Goal: Task Accomplishment & Management: Use online tool/utility

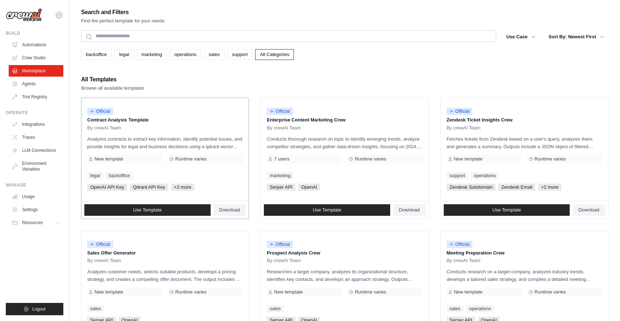
drag, startPoint x: 109, startPoint y: 119, endPoint x: 166, endPoint y: 119, distance: 57.2
click at [166, 119] on p "Contract Analysis Template" at bounding box center [165, 119] width 156 height 7
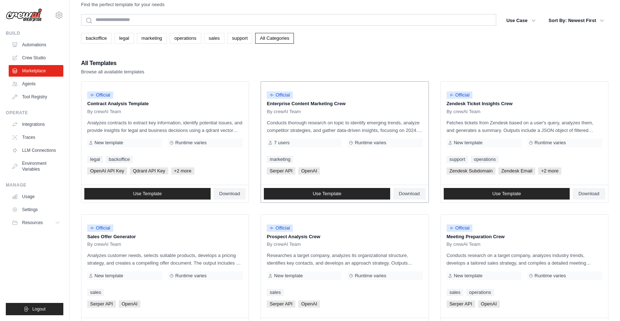
scroll to position [18, 0]
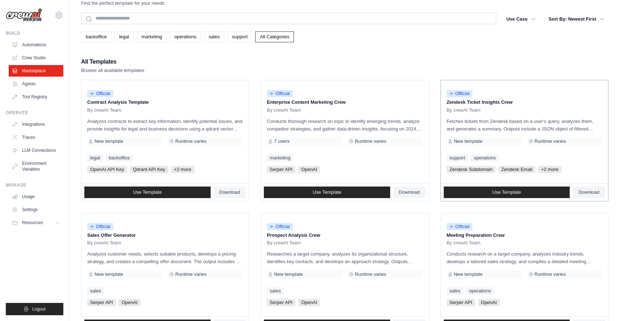
drag, startPoint x: 498, startPoint y: 102, endPoint x: 447, endPoint y: 102, distance: 51.4
click at [447, 102] on p "Zendesk Ticket Insights Crew" at bounding box center [524, 102] width 156 height 7
drag, startPoint x: 531, startPoint y: 121, endPoint x: 555, endPoint y: 122, distance: 23.9
click at [555, 122] on p "Fetches tickets from Zendesk based on a user's query, analyzes them, and genera…" at bounding box center [524, 125] width 156 height 15
drag, startPoint x: 461, startPoint y: 129, endPoint x: 468, endPoint y: 130, distance: 7.6
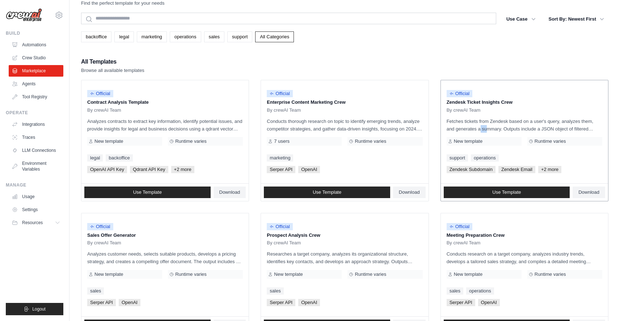
click at [468, 130] on p "Fetches tickets from Zendesk based on a user's query, analyzes them, and genera…" at bounding box center [524, 125] width 156 height 15
drag, startPoint x: 515, startPoint y: 129, endPoint x: 587, endPoint y: 133, distance: 72.1
click at [587, 133] on div "Official Zendesk Ticket Insights Crew By crewAI Team Fetches tickets from [GEOG…" at bounding box center [524, 131] width 167 height 103
click at [480, 149] on div "Official Zendesk Ticket Insights Crew By crewAI Team Fetches tickets from [GEOG…" at bounding box center [524, 131] width 167 height 103
click at [506, 192] on span "Use Template" at bounding box center [506, 193] width 29 height 6
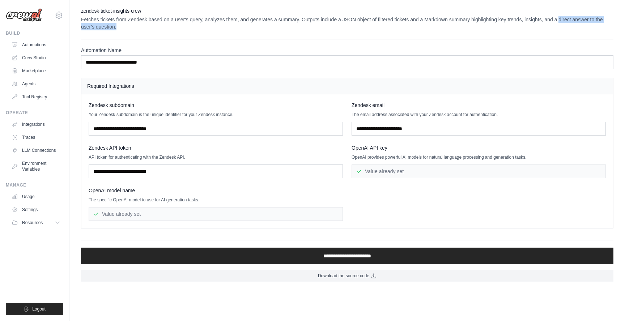
drag, startPoint x: 559, startPoint y: 16, endPoint x: 561, endPoint y: 26, distance: 10.4
click at [561, 26] on p "Fetches tickets from Zendesk based on a user's query, analyzes them, and genera…" at bounding box center [347, 23] width 532 height 14
click at [561, 27] on p "Fetches tickets from Zendesk based on a user's query, analyzes them, and genera…" at bounding box center [347, 23] width 532 height 14
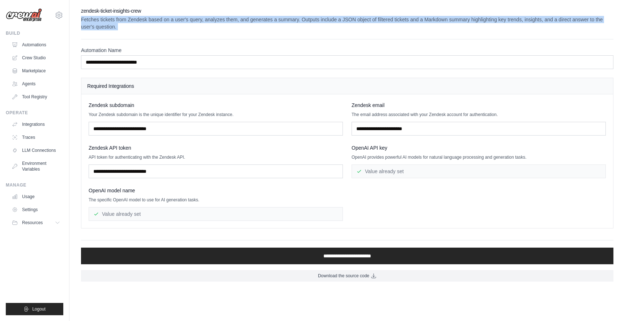
drag, startPoint x: 561, startPoint y: 27, endPoint x: 561, endPoint y: 13, distance: 13.7
click at [561, 13] on div "zendesk-ticket-insights-crew Fetches tickets from [GEOGRAPHIC_DATA] based on a …" at bounding box center [347, 18] width 532 height 23
click at [81, 26] on p "Fetches tickets from Zendesk based on a user's query, analyzes them, and genera…" at bounding box center [347, 23] width 532 height 14
drag, startPoint x: 82, startPoint y: 20, endPoint x: 122, endPoint y: 26, distance: 40.7
click at [122, 26] on p "Fetches tickets from Zendesk based on a user's query, analyzes them, and genera…" at bounding box center [347, 23] width 532 height 14
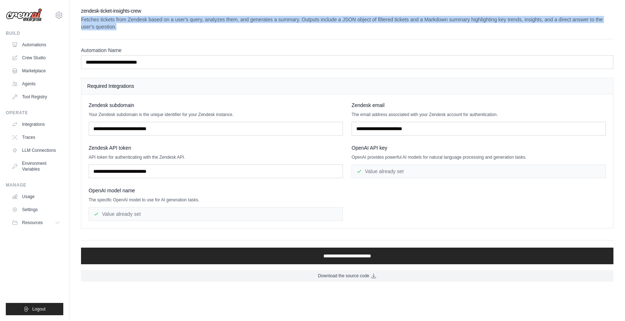
click at [123, 28] on p "Fetches tickets from Zendesk based on a user's query, analyzes them, and genera…" at bounding box center [347, 23] width 532 height 14
drag, startPoint x: 123, startPoint y: 28, endPoint x: 80, endPoint y: 22, distance: 44.2
click at [80, 22] on div "**********" at bounding box center [347, 144] width 556 height 275
drag, startPoint x: 80, startPoint y: 21, endPoint x: 122, endPoint y: 27, distance: 41.6
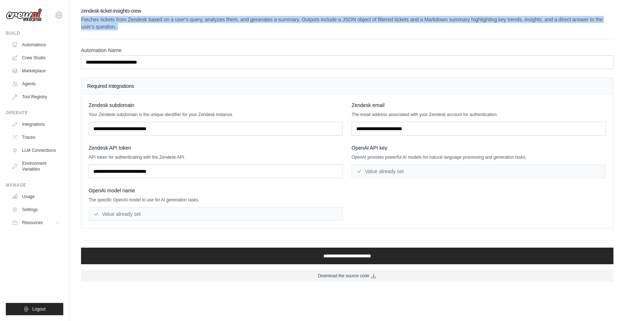
click at [122, 27] on div "**********" at bounding box center [347, 144] width 556 height 275
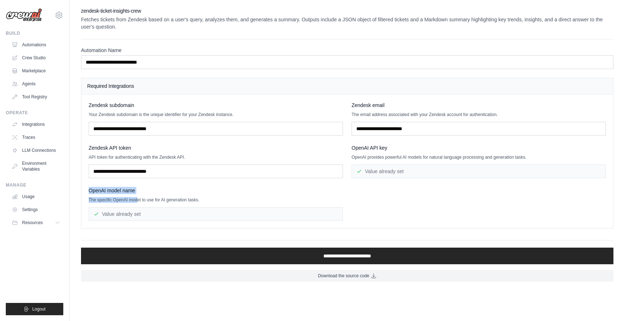
drag, startPoint x: 89, startPoint y: 193, endPoint x: 136, endPoint y: 199, distance: 47.8
click at [136, 199] on div "OpenAI model name The specific OpenAI model to use for AI generation tasks. Val…" at bounding box center [216, 204] width 254 height 34
click at [136, 201] on p "The specific OpenAI model to use for AI generation tasks." at bounding box center [216, 200] width 254 height 6
drag, startPoint x: 102, startPoint y: 215, endPoint x: 154, endPoint y: 217, distance: 52.5
click at [154, 217] on div "Value already set" at bounding box center [216, 214] width 254 height 14
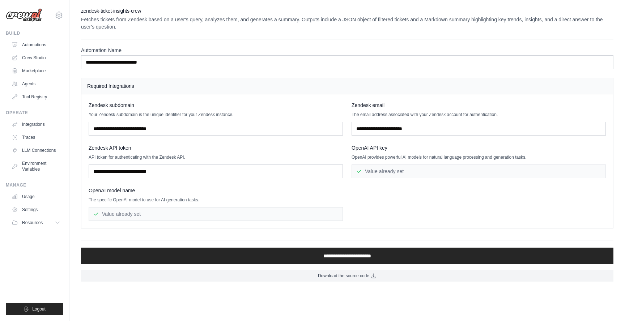
click at [154, 222] on div "Zendesk subdomain Your Zendesk subdomain is the unique identifier for your Zend…" at bounding box center [347, 161] width 532 height 134
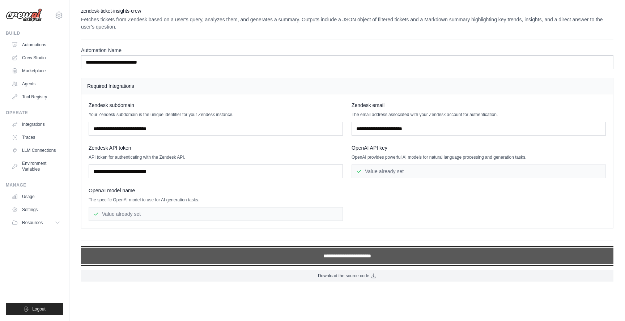
click at [353, 256] on input "**********" at bounding box center [347, 256] width 532 height 17
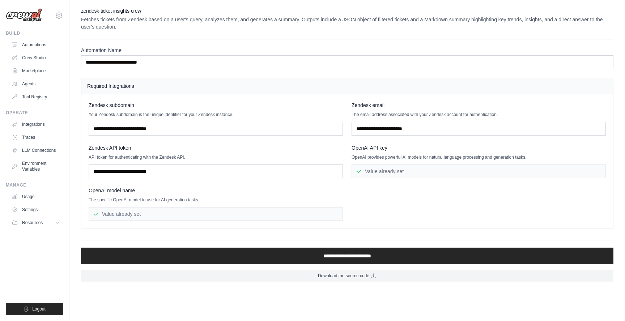
click at [173, 152] on div "Zendesk API token API token for authenticating with the Zendesk API." at bounding box center [216, 161] width 254 height 34
click at [30, 43] on link "Automations" at bounding box center [36, 45] width 55 height 12
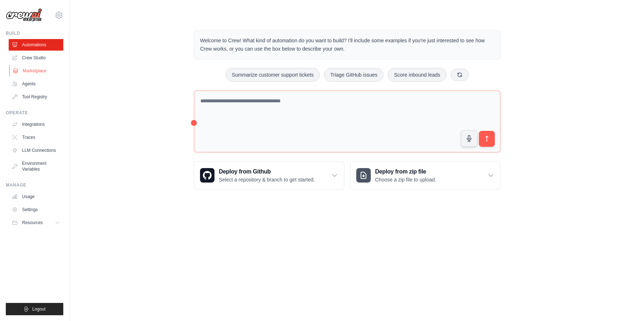
click at [30, 72] on link "Marketplace" at bounding box center [36, 71] width 55 height 12
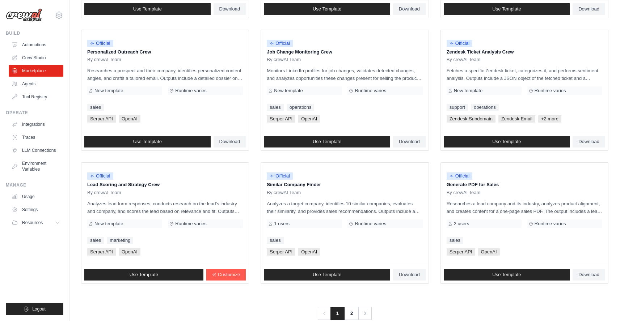
scroll to position [349, 0]
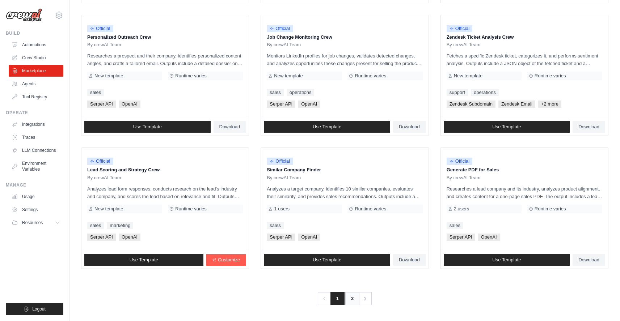
click at [355, 302] on link "2" at bounding box center [352, 298] width 14 height 13
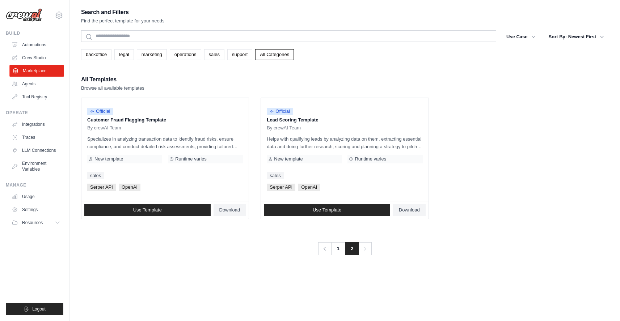
click at [31, 69] on link "Marketplace" at bounding box center [36, 71] width 55 height 12
